Goal: Task Accomplishment & Management: Manage account settings

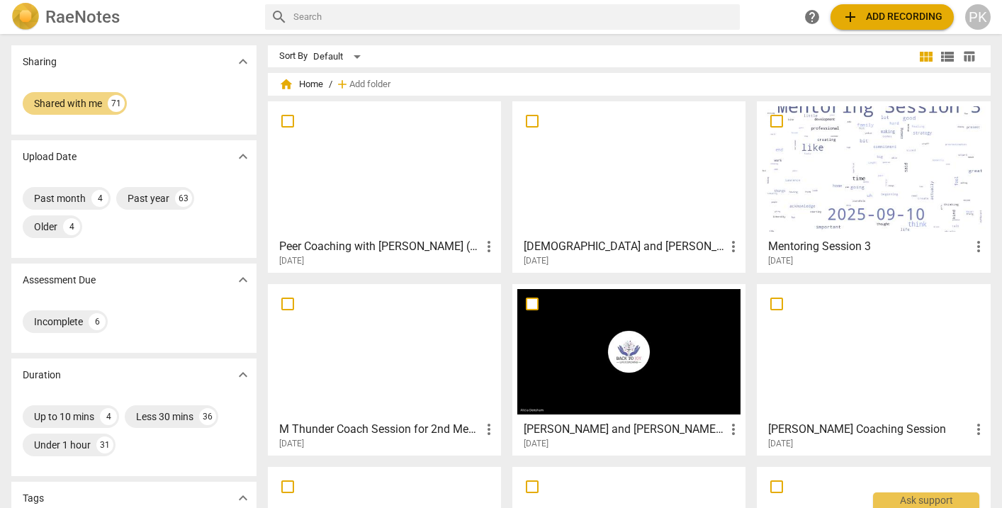
click at [231, 118] on div "Shared with me 71" at bounding box center [133, 106] width 245 height 57
click at [159, 197] on div "Past year" at bounding box center [149, 198] width 42 height 14
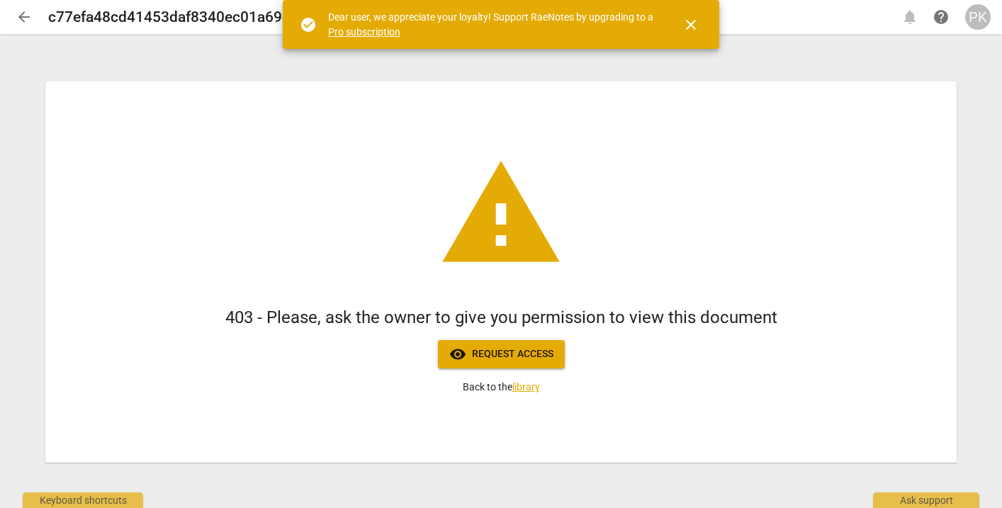
click at [700, 27] on span "close" at bounding box center [691, 24] width 34 height 17
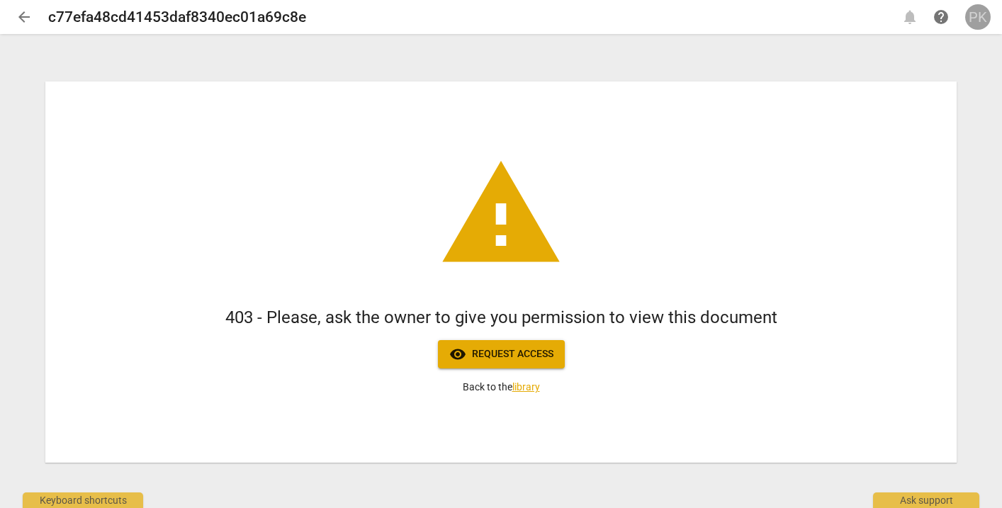
click at [971, 15] on div "PK" at bounding box center [978, 17] width 26 height 26
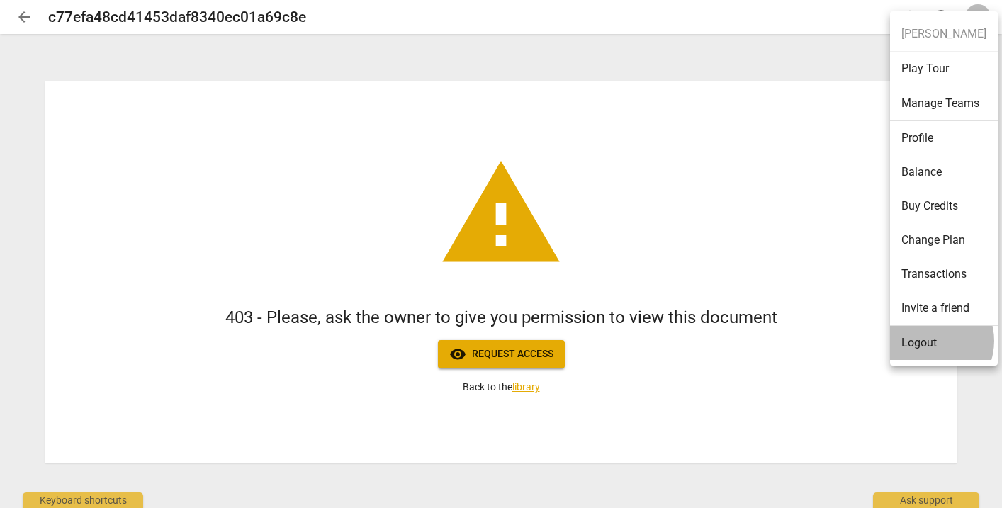
click at [927, 341] on li "Logout" at bounding box center [944, 343] width 108 height 34
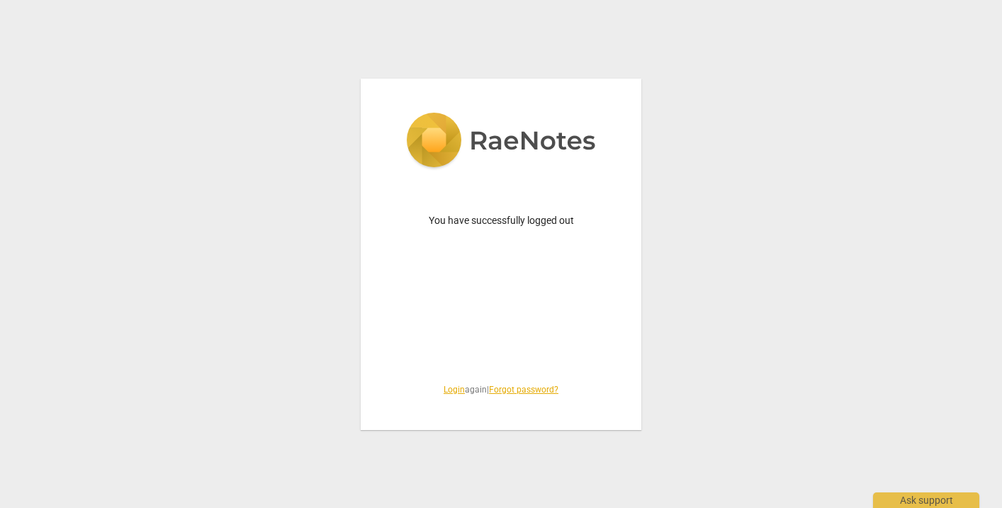
click at [449, 386] on link "Login" at bounding box center [454, 390] width 21 height 10
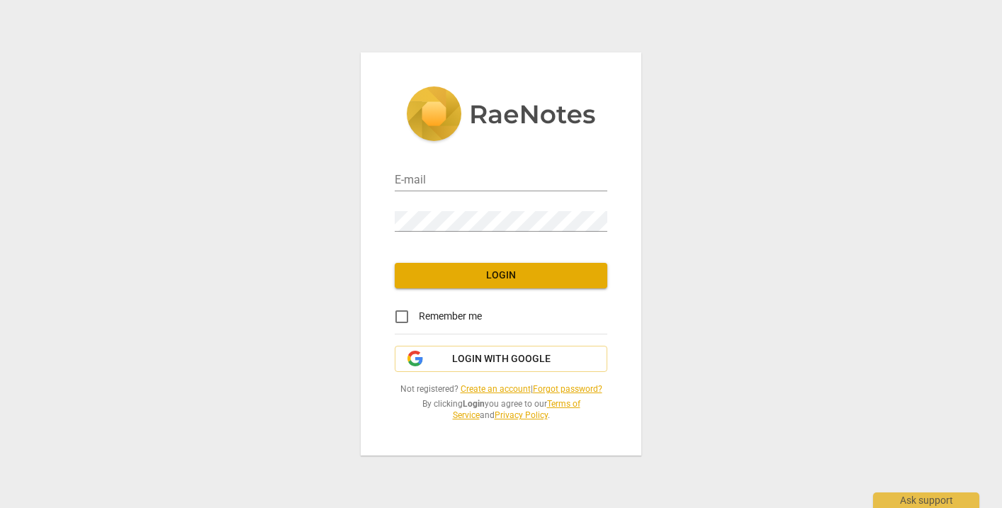
click at [442, 169] on div "E-mail" at bounding box center [501, 175] width 213 height 32
click at [451, 357] on span "Login with Google" at bounding box center [501, 359] width 189 height 14
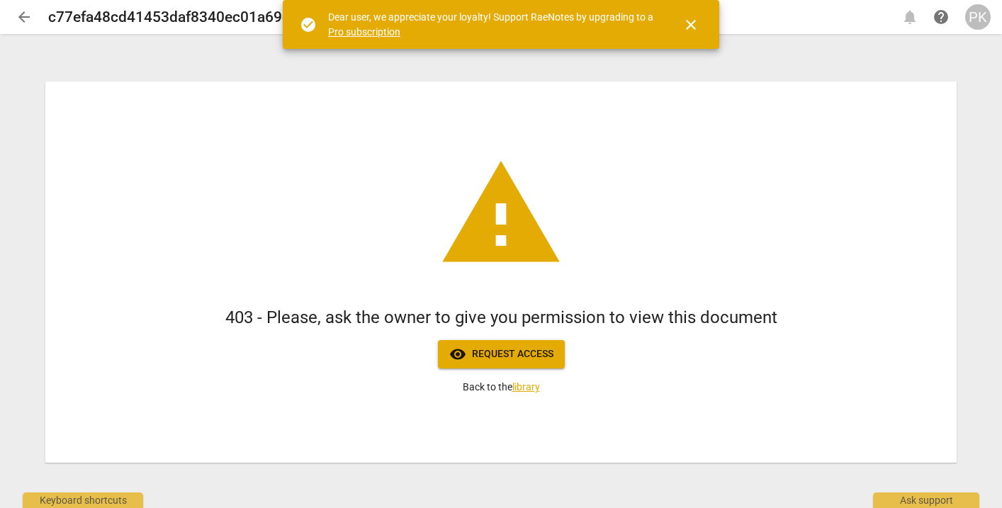
click at [976, 15] on div "PK" at bounding box center [978, 17] width 26 height 26
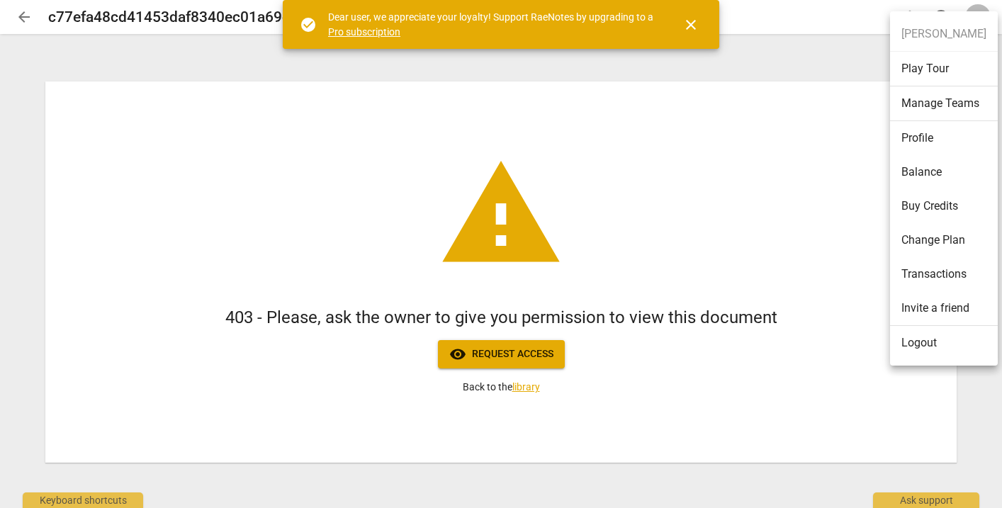
click at [912, 342] on li "Logout" at bounding box center [944, 343] width 108 height 34
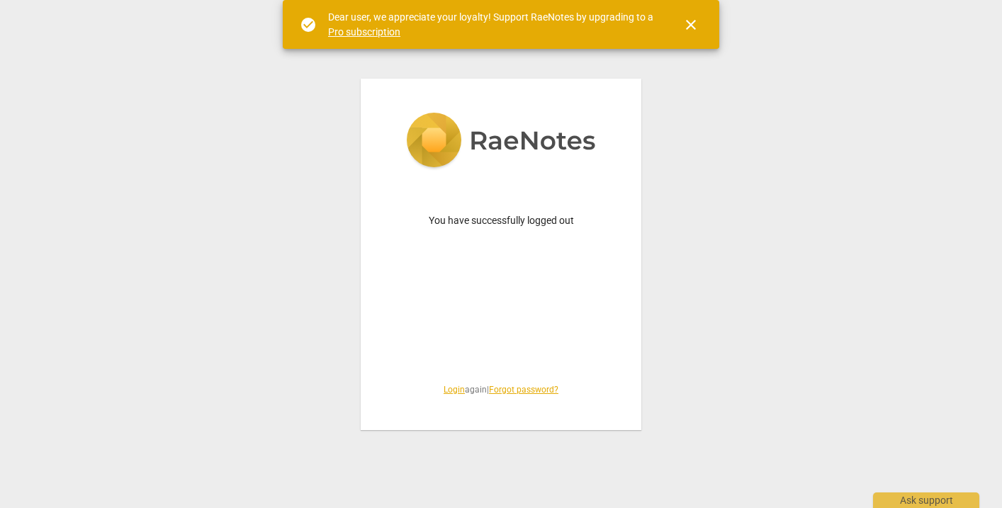
click at [451, 387] on link "Login" at bounding box center [454, 390] width 21 height 10
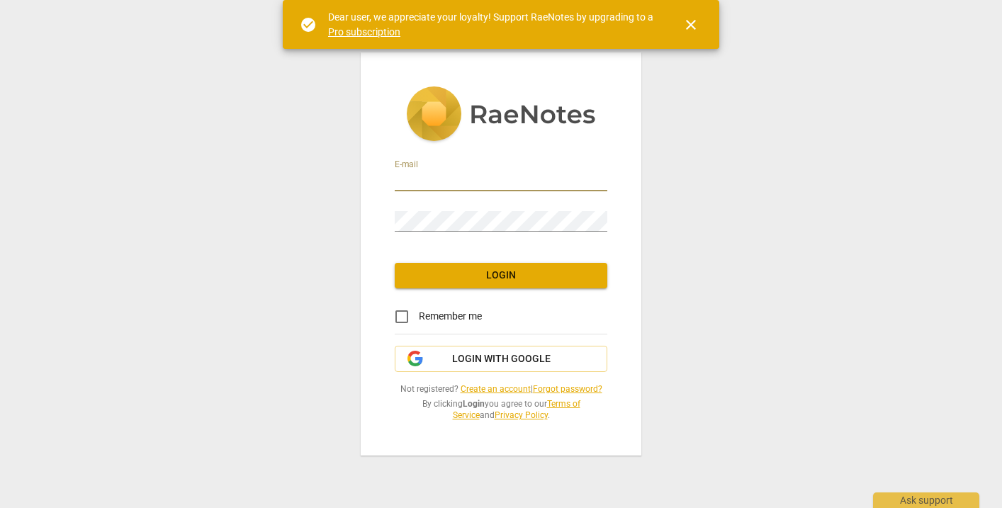
type input "[PERSON_NAME][EMAIL_ADDRESS][DOMAIN_NAME]"
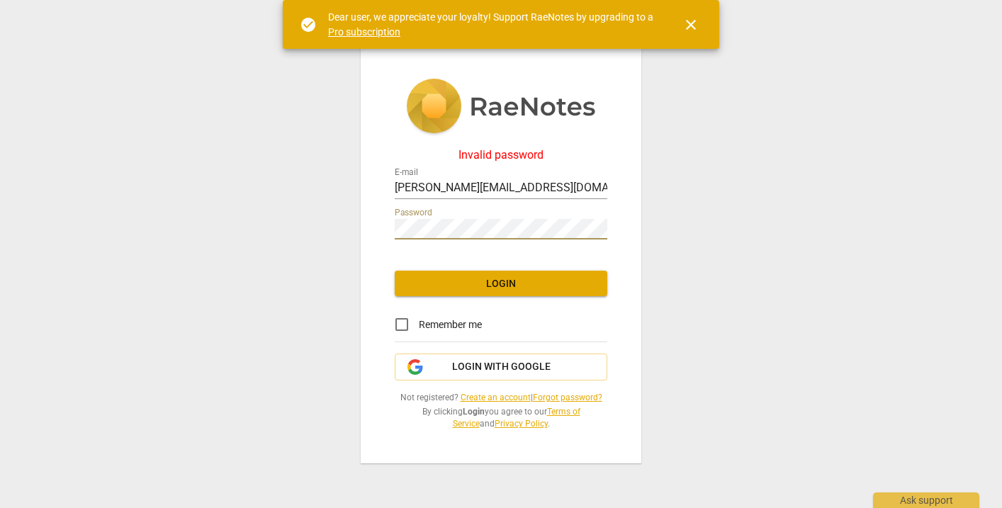
click at [509, 283] on span "Login" at bounding box center [501, 284] width 190 height 14
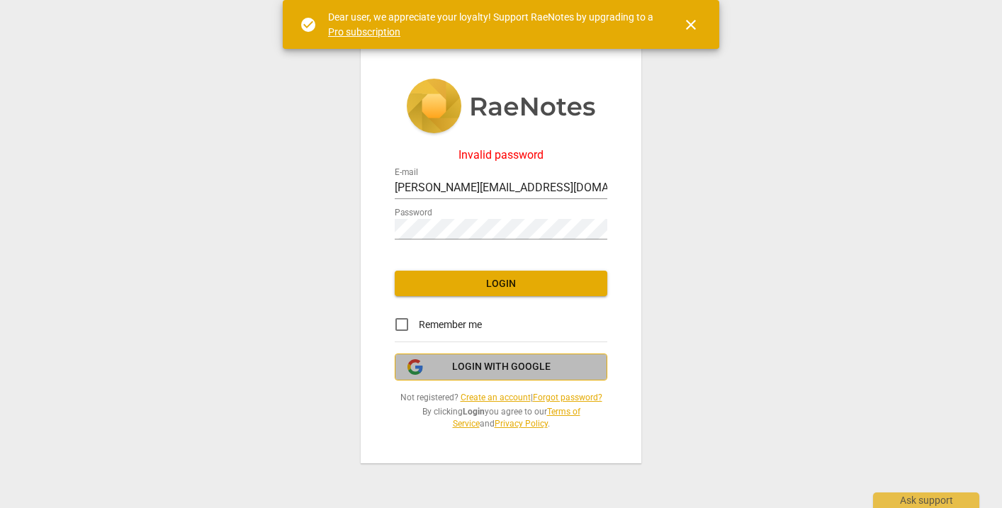
click at [493, 370] on span "Login with Google" at bounding box center [501, 367] width 99 height 14
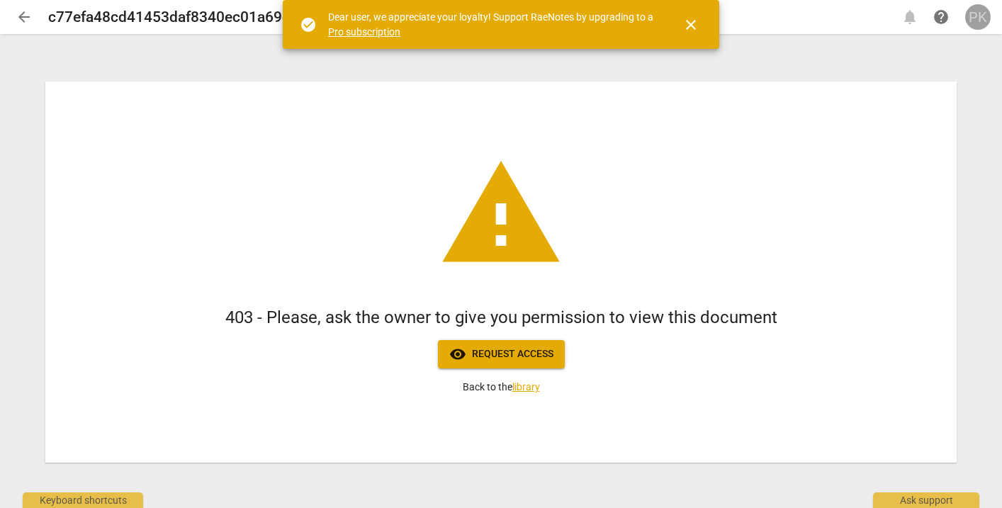
click at [977, 14] on div "PK" at bounding box center [978, 17] width 26 height 26
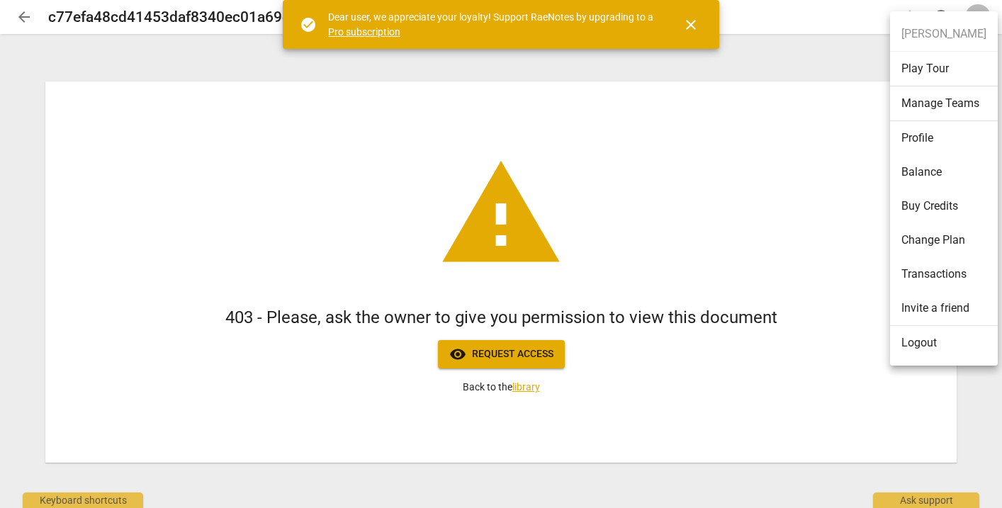
click at [905, 335] on li "Logout" at bounding box center [944, 343] width 108 height 34
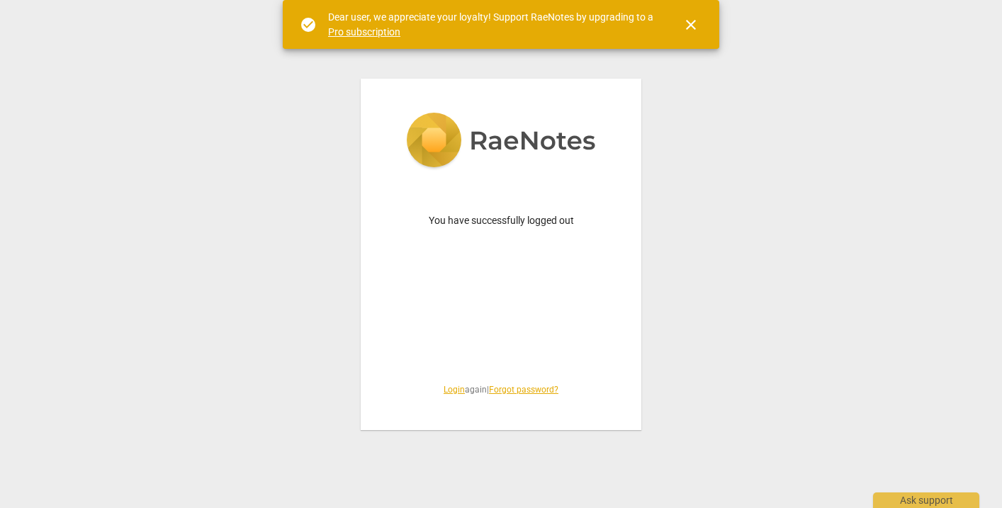
click at [451, 391] on link "Login" at bounding box center [454, 390] width 21 height 10
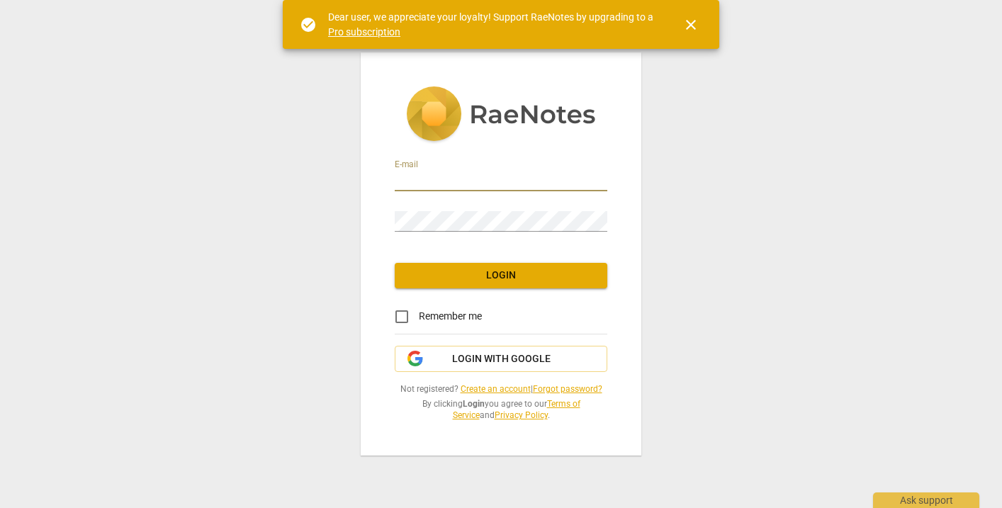
type input "[PERSON_NAME][EMAIL_ADDRESS][DOMAIN_NAME]"
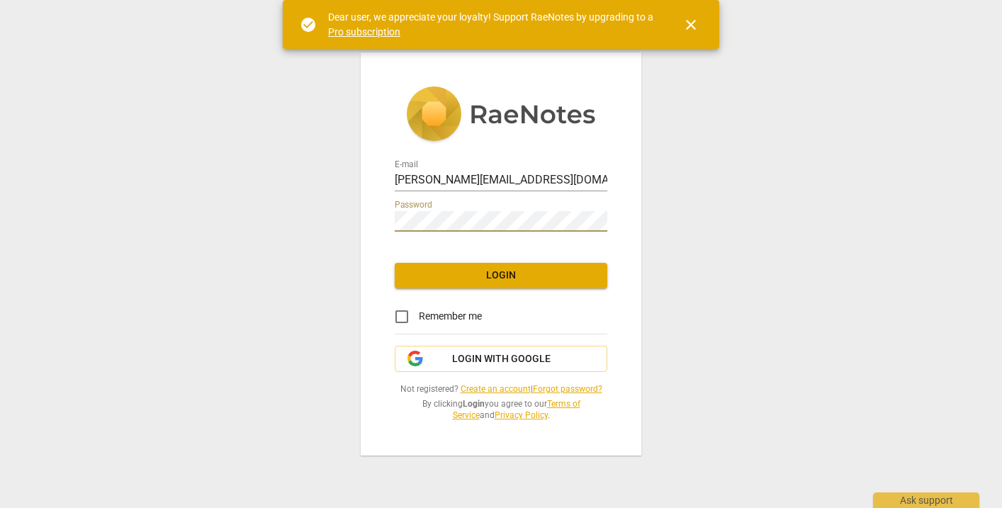
click at [612, 241] on div "E-mail [PERSON_NAME][EMAIL_ADDRESS][DOMAIN_NAME] Password Login Remember me Log…" at bounding box center [501, 253] width 281 height 403
click at [559, 391] on link "Forgot password?" at bounding box center [567, 389] width 69 height 10
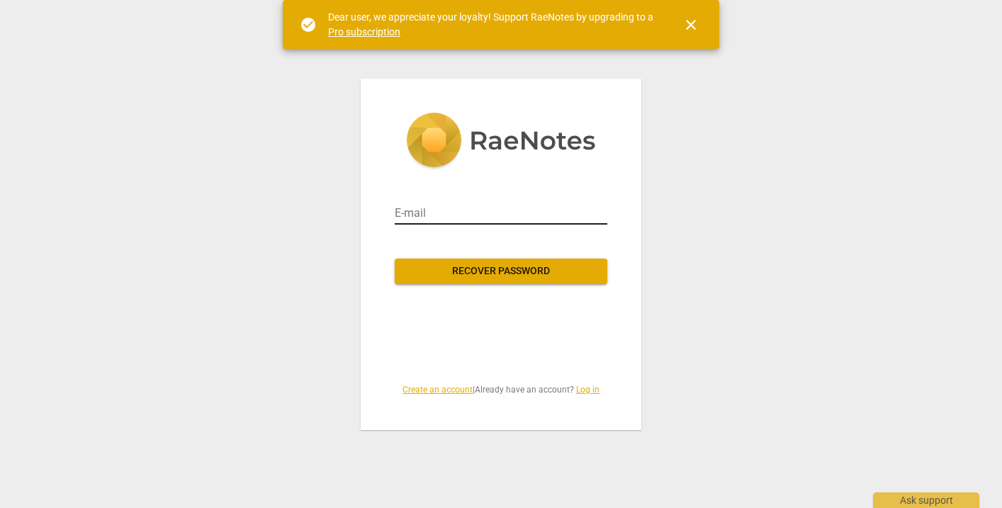
click at [466, 213] on input "email" at bounding box center [501, 213] width 213 height 23
type input "[PERSON_NAME][EMAIL_ADDRESS][DOMAIN_NAME]"
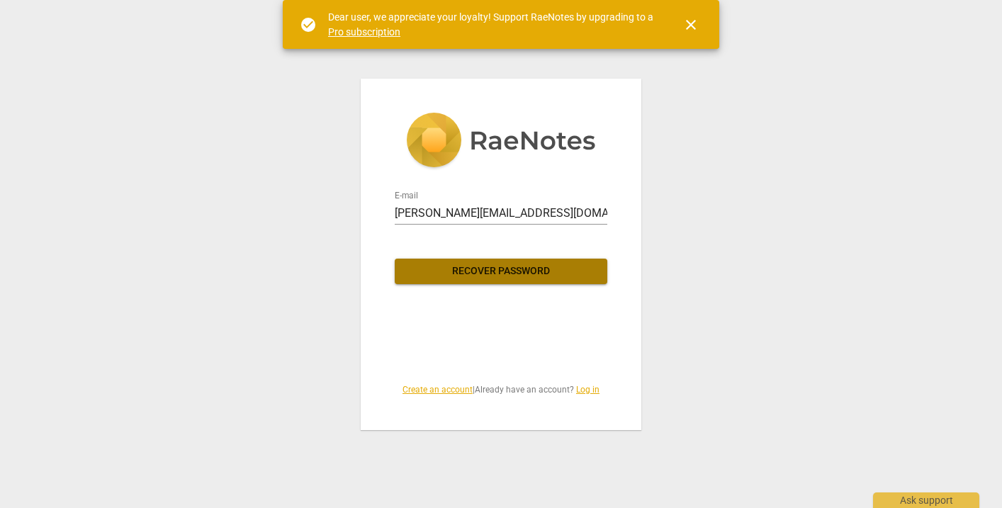
click at [471, 276] on span "Recover password" at bounding box center [501, 271] width 190 height 14
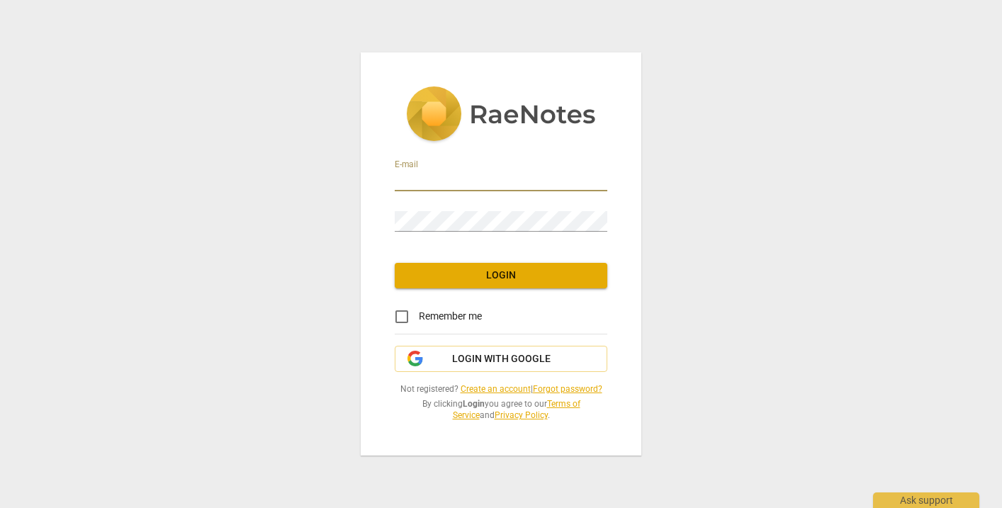
type input "[PERSON_NAME][EMAIL_ADDRESS][DOMAIN_NAME]"
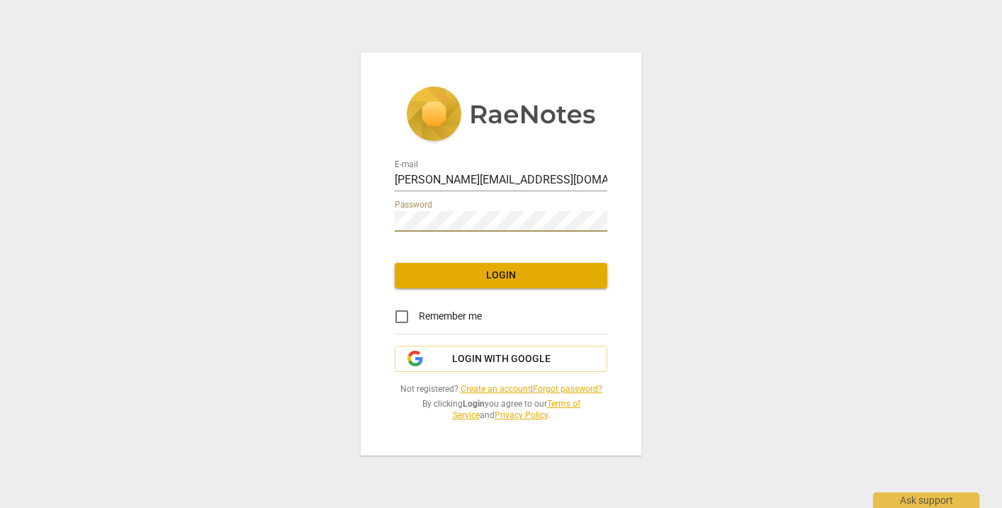
click at [455, 277] on span "Login" at bounding box center [501, 276] width 190 height 14
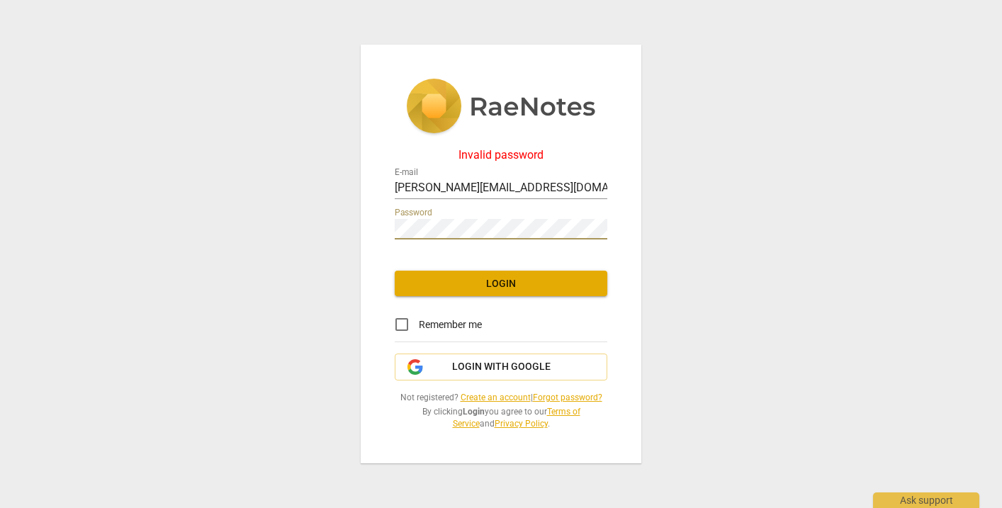
click at [549, 286] on span "Login" at bounding box center [501, 284] width 190 height 14
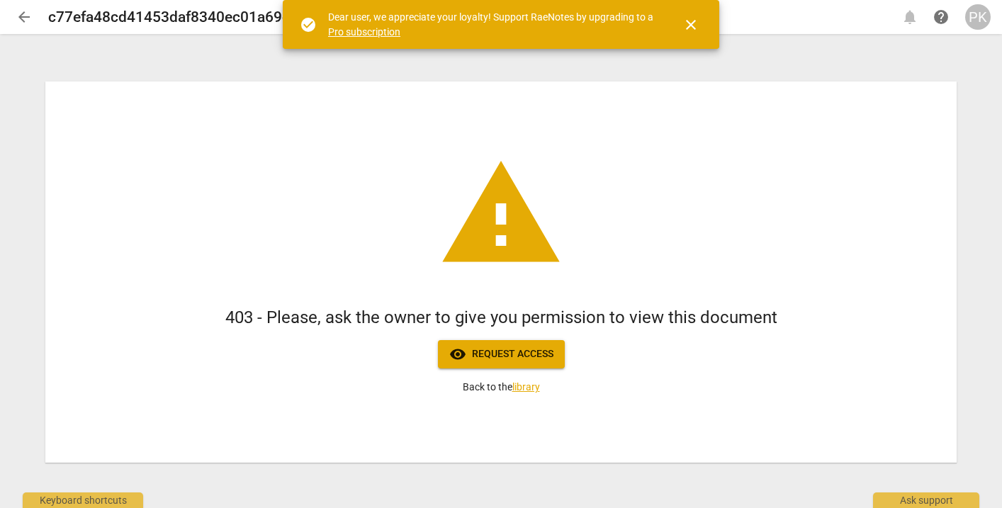
click at [750, 62] on div "warning 403 - Please, ask the owner to give you permission to view this documen…" at bounding box center [501, 272] width 1002 height 472
click at [973, 20] on div "PK" at bounding box center [978, 17] width 26 height 26
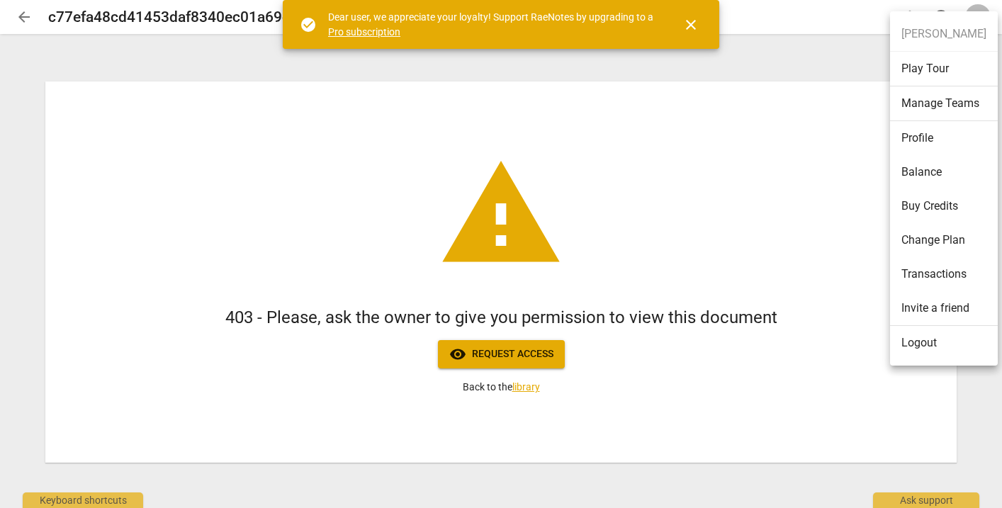
click at [906, 335] on li "Logout" at bounding box center [944, 343] width 108 height 34
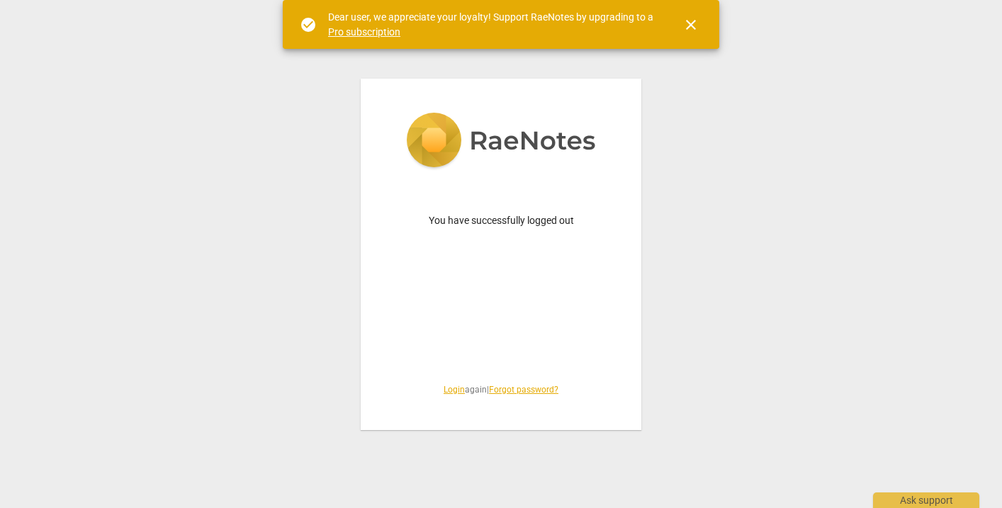
click at [448, 389] on link "Login" at bounding box center [454, 390] width 21 height 10
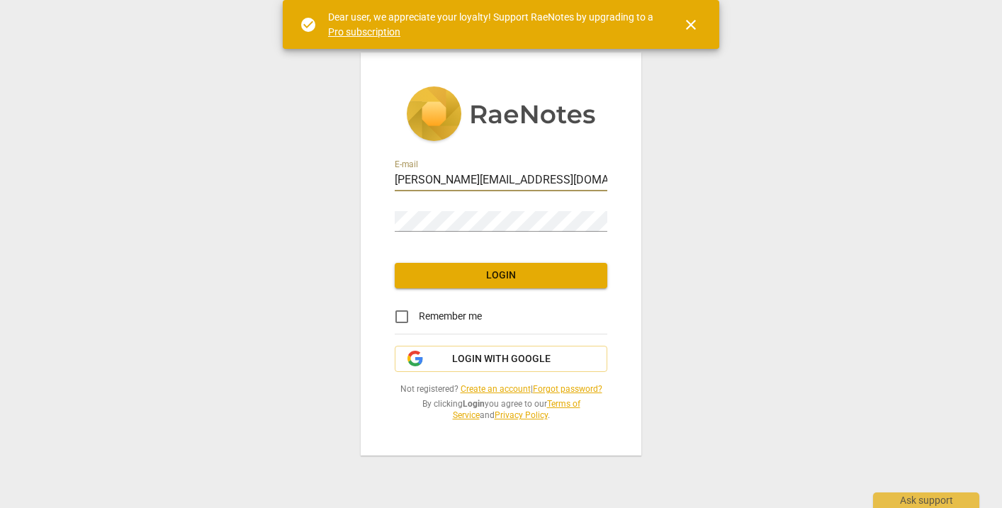
type input "[PERSON_NAME][EMAIL_ADDRESS][DOMAIN_NAME]"
click at [595, 244] on div "E-mail [PERSON_NAME][EMAIL_ADDRESS][DOMAIN_NAME] Password Login Remember me Log…" at bounding box center [501, 253] width 281 height 403
click at [464, 273] on span "Login" at bounding box center [501, 276] width 190 height 14
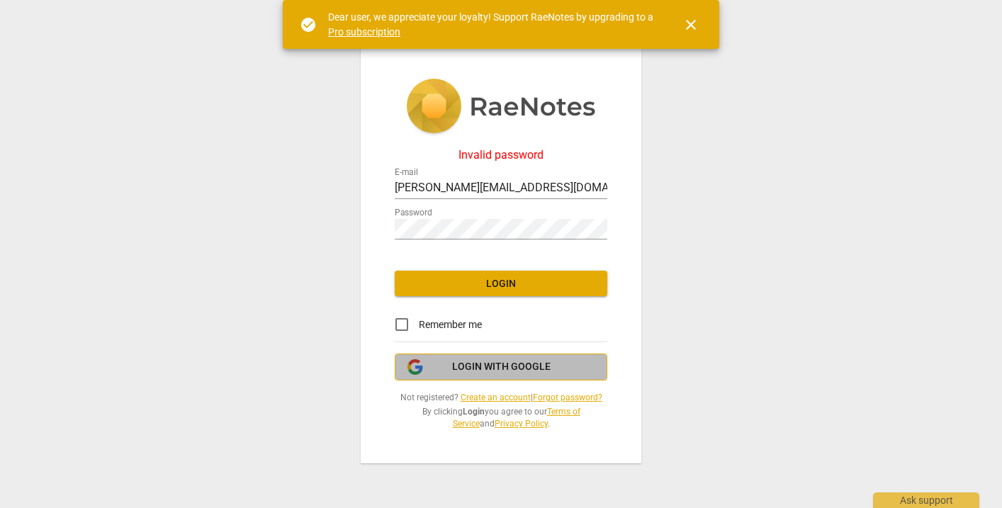
click at [485, 362] on span "Login with Google" at bounding box center [501, 367] width 99 height 14
